Goal: Information Seeking & Learning: Check status

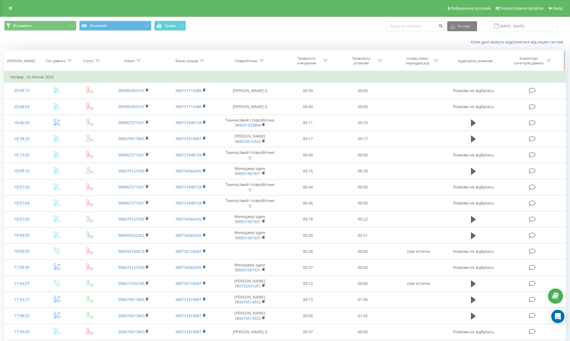
click at [138, 60] on icon at bounding box center [138, 60] width 5 height 3
click at [136, 99] on input "text" at bounding box center [134, 101] width 49 height 10
paste input "380978950071"
click at [150, 111] on span "OK" at bounding box center [145, 111] width 15 height 9
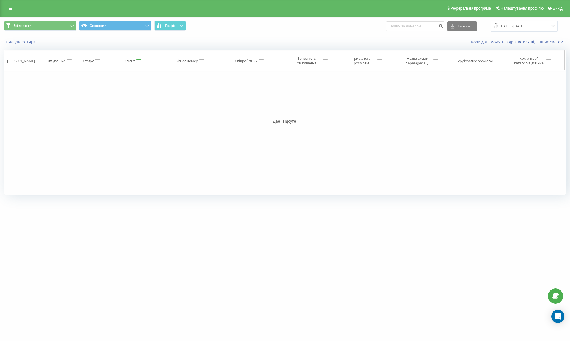
click at [139, 60] on icon at bounding box center [139, 60] width 5 height 3
drag, startPoint x: 115, startPoint y: 100, endPoint x: 99, endPoint y: 100, distance: 16.6
click at [99, 100] on div "Фільтрувати за умовою Дорівнює Введіть значення Скасувати OK Фільтрувати за умо…" at bounding box center [285, 133] width 562 height 124
type input "0978950071"
click at [145, 111] on span "OK" at bounding box center [145, 111] width 15 height 9
